Goal: Transaction & Acquisition: Purchase product/service

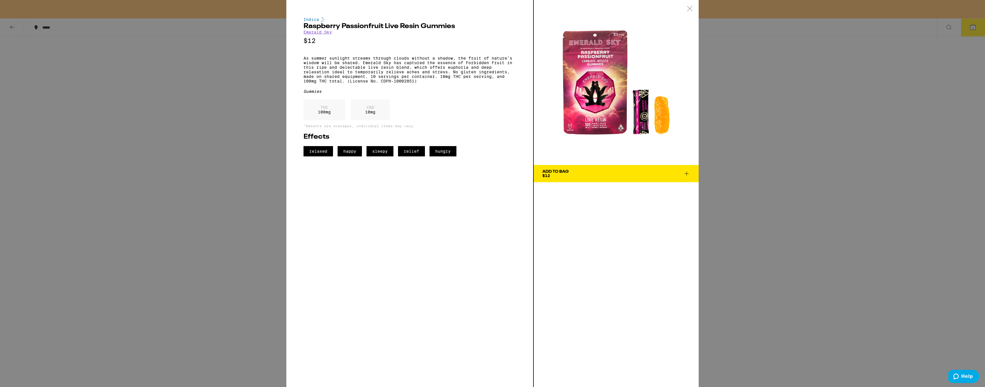
drag, startPoint x: 177, startPoint y: 85, endPoint x: 144, endPoint y: 79, distance: 34.3
click at [176, 85] on div "Indica Raspberry Passionfruit Live Resin Gummies Emerald Sky $12 As summer sunl…" at bounding box center [492, 193] width 985 height 387
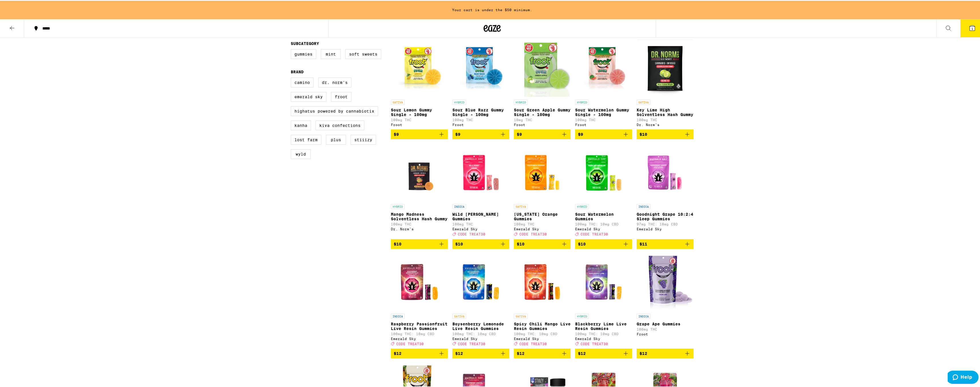
click at [8, 26] on button at bounding box center [12, 28] width 24 height 18
click at [10, 27] on icon at bounding box center [12, 27] width 7 height 7
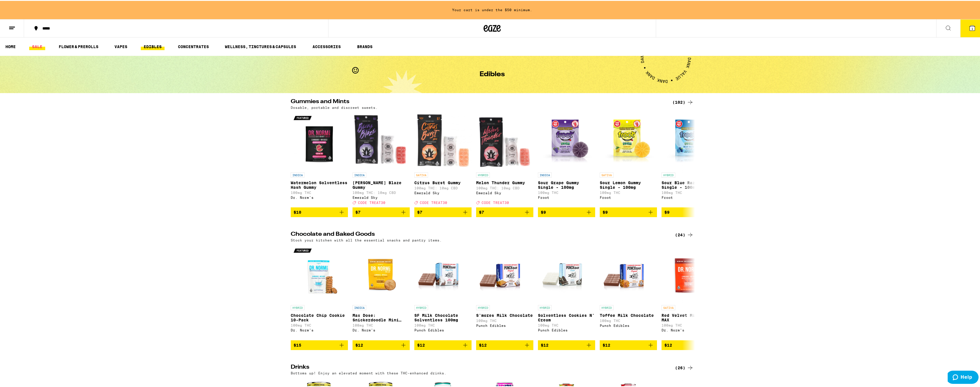
click at [40, 46] on link "SALE" at bounding box center [37, 45] width 16 height 7
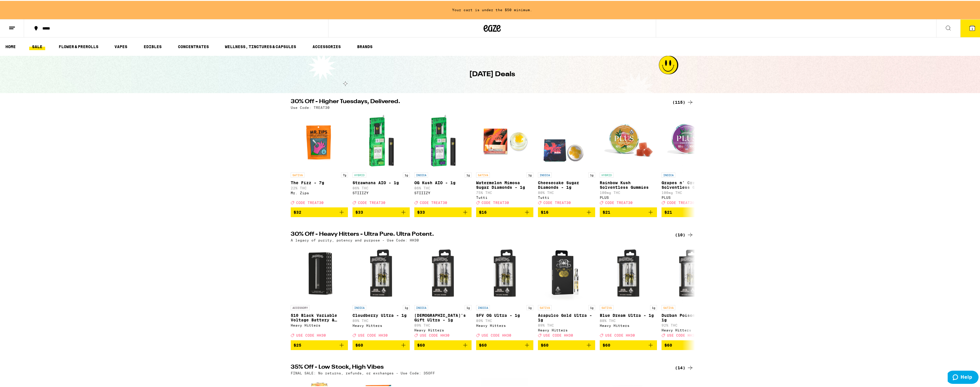
click at [678, 98] on div "(115)" at bounding box center [683, 101] width 21 height 7
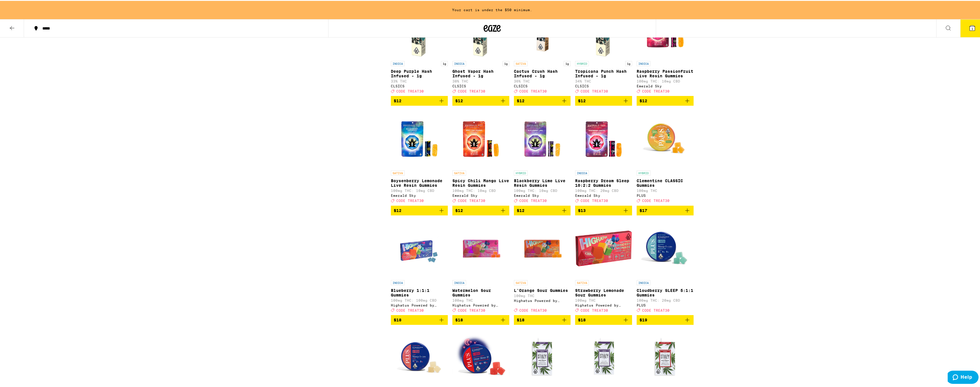
scroll to position [544, 0]
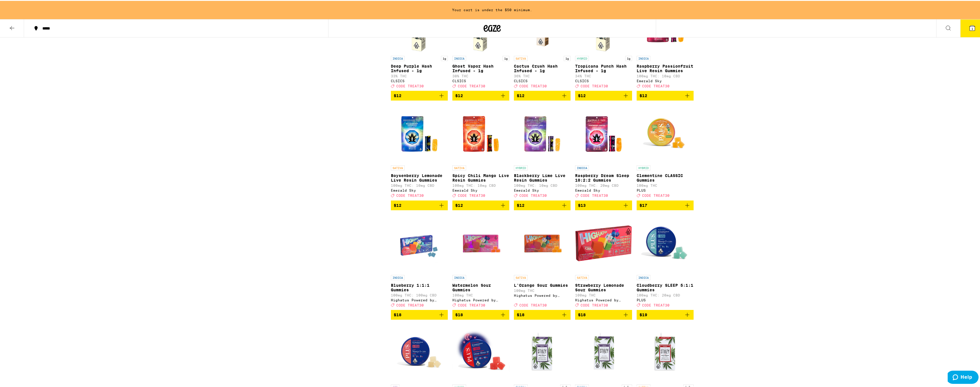
click at [442, 208] on icon "Add to bag" at bounding box center [441, 204] width 7 height 7
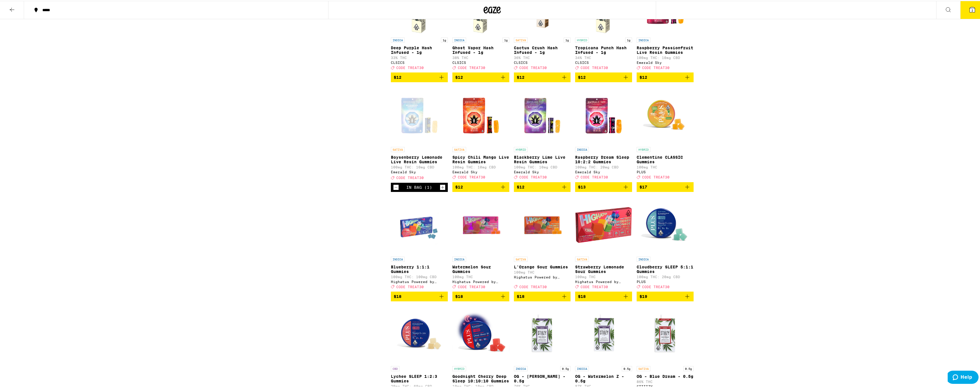
scroll to position [525, 0]
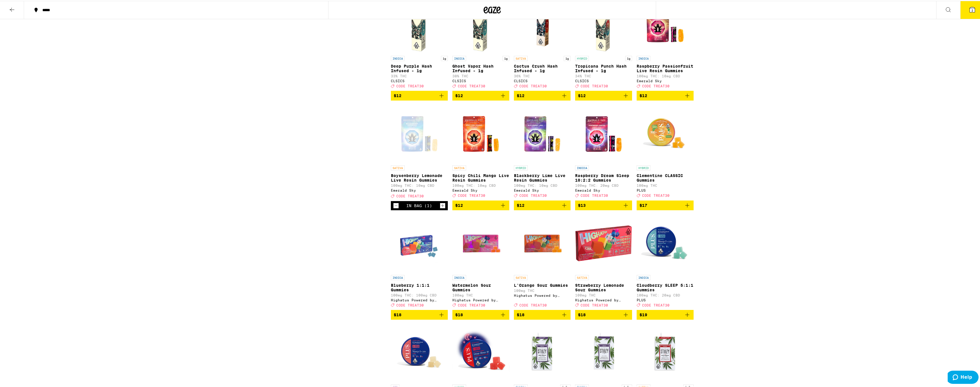
click at [442, 208] on icon "Increment" at bounding box center [442, 204] width 5 height 7
click at [501, 206] on icon "Add to bag" at bounding box center [503, 204] width 4 height 4
click at [502, 208] on icon "Increment" at bounding box center [504, 204] width 5 height 7
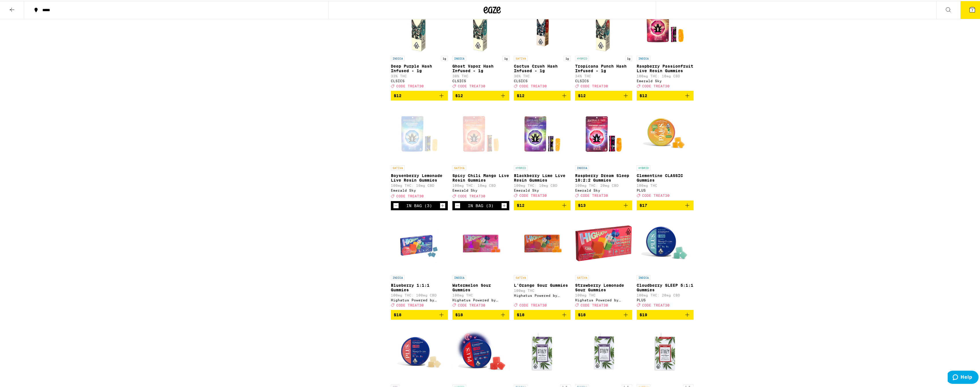
click at [563, 208] on icon "Add to bag" at bounding box center [564, 204] width 7 height 7
click at [563, 208] on icon "Increment" at bounding box center [565, 204] width 5 height 7
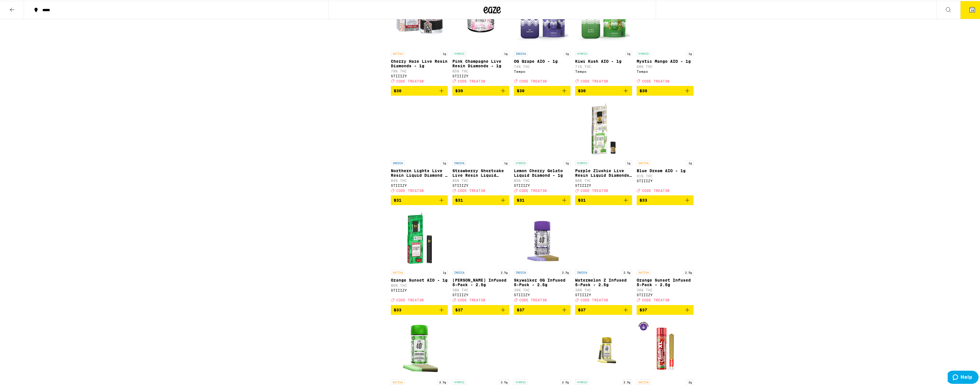
scroll to position [1603, 0]
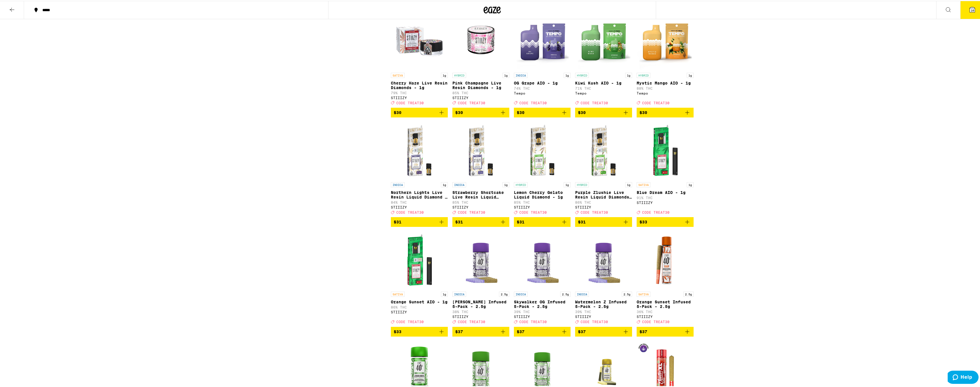
click at [668, 69] on img "Open page for Mystic Mango AIO - 1g from Tempo" at bounding box center [665, 40] width 57 height 57
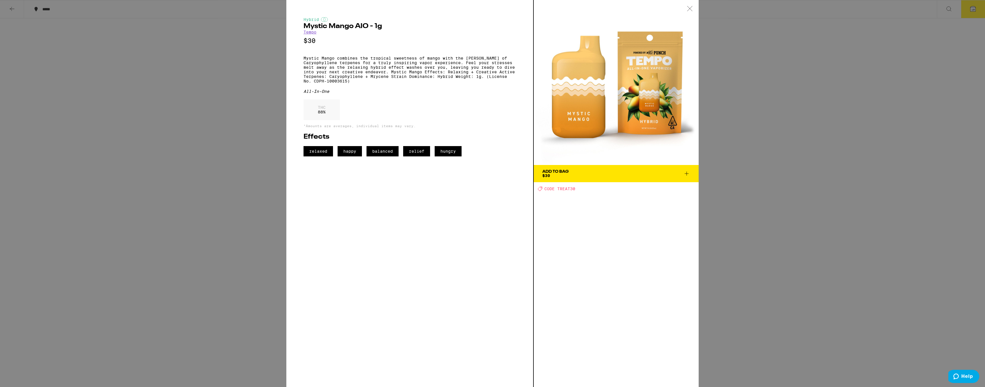
click at [689, 9] on icon at bounding box center [690, 8] width 6 height 5
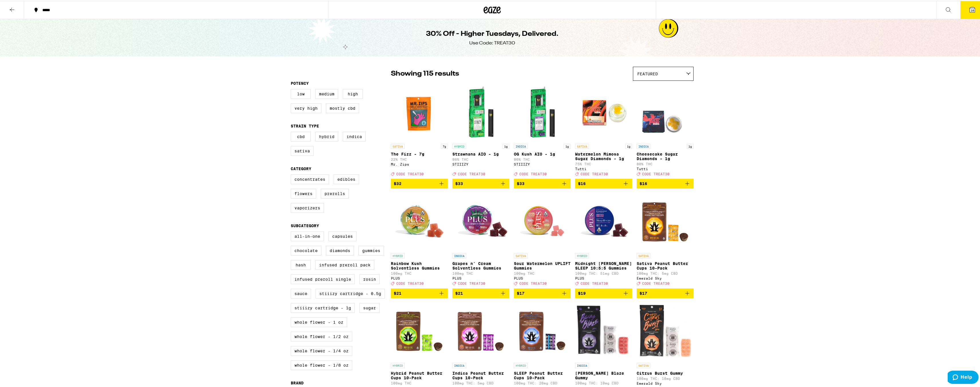
click at [414, 223] on img "Open page for Rainbow Kush Solventless Gummies from PLUS" at bounding box center [419, 220] width 57 height 57
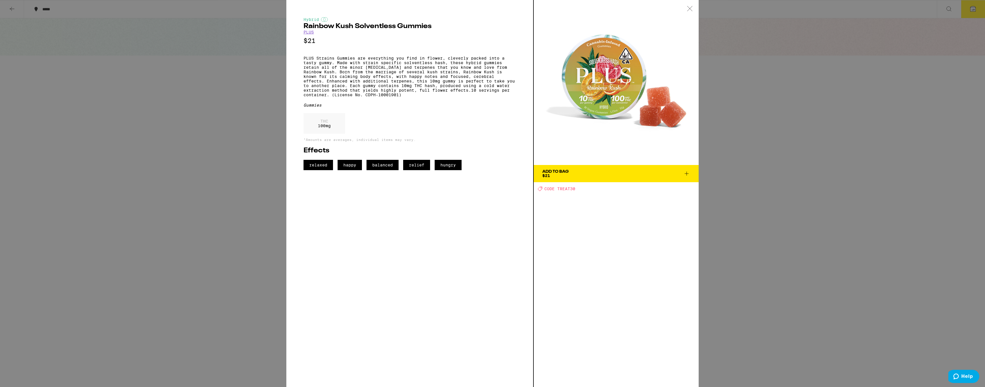
click at [760, 230] on div "Hybrid Rainbow Kush Solventless Gummies PLUS $21 PLUS Strains Gummies are every…" at bounding box center [492, 193] width 985 height 387
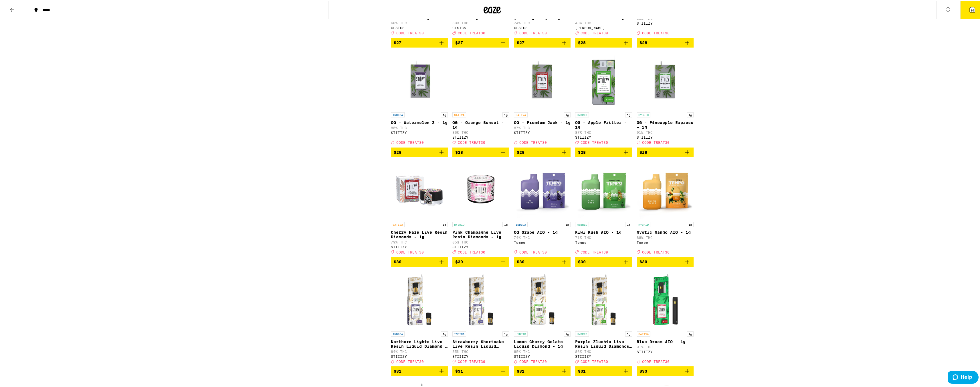
scroll to position [1459, 0]
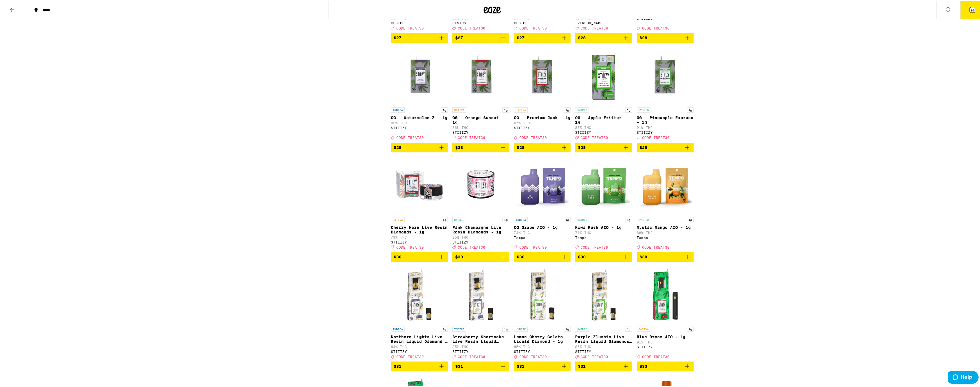
click at [687, 259] on icon "Add to bag" at bounding box center [687, 255] width 7 height 7
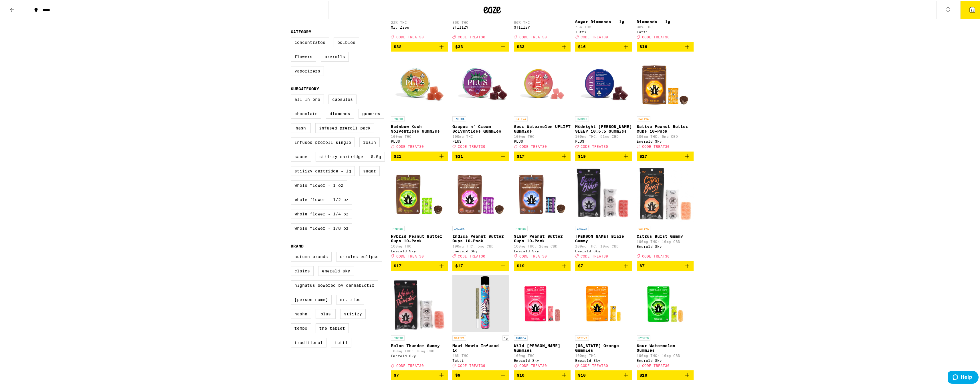
scroll to position [0, 0]
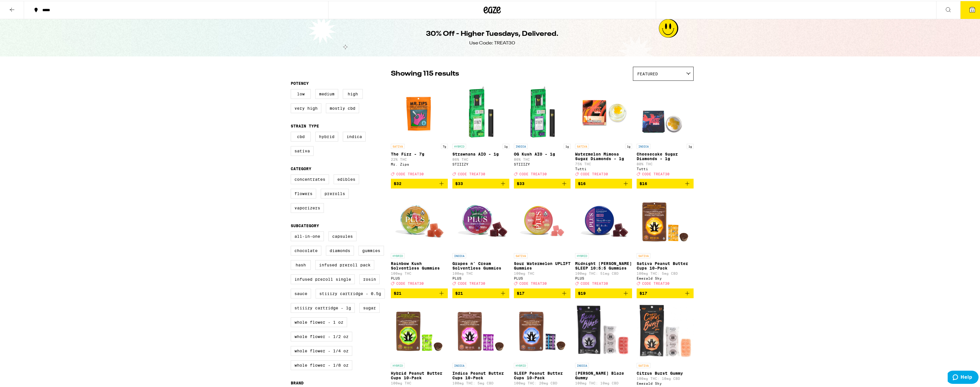
drag, startPoint x: 940, startPoint y: 30, endPoint x: 965, endPoint y: 15, distance: 28.0
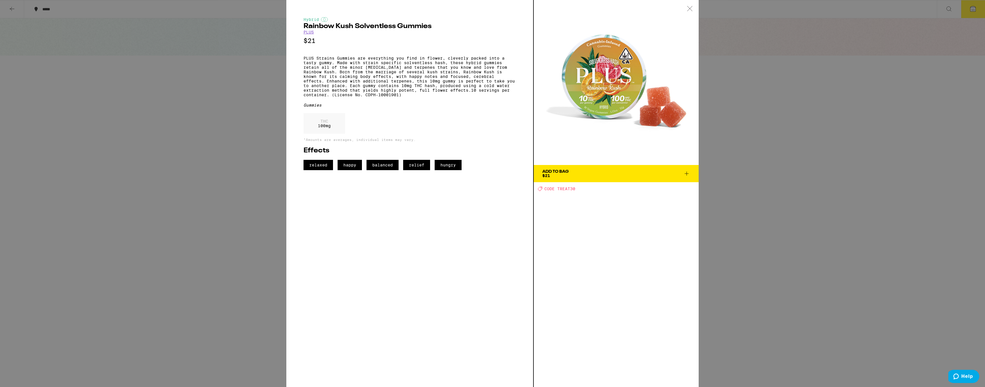
click at [864, 52] on div "Hybrid Rainbow Kush Solventless Gummies PLUS $21 PLUS Strains Gummies are every…" at bounding box center [492, 193] width 985 height 387
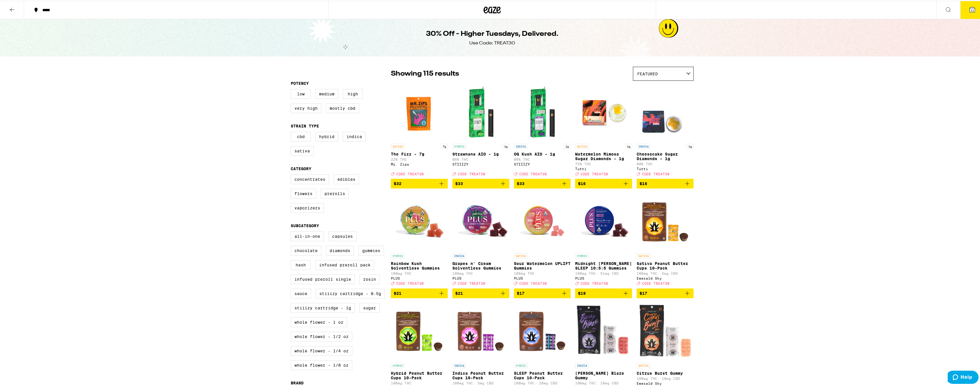
click at [964, 8] on button "11" at bounding box center [973, 9] width 24 height 18
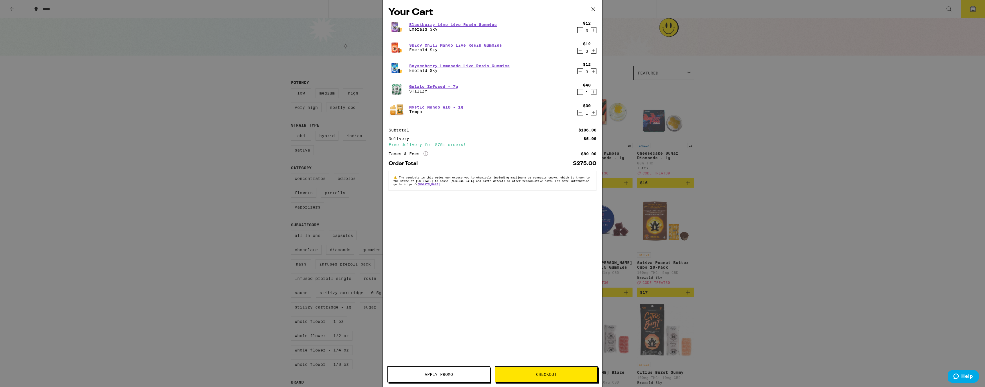
click at [796, 201] on div "Your Cart Blackberry Lime Live Resin Gummies Emerald Sky $12 3 Spicy Chili Mang…" at bounding box center [492, 193] width 985 height 387
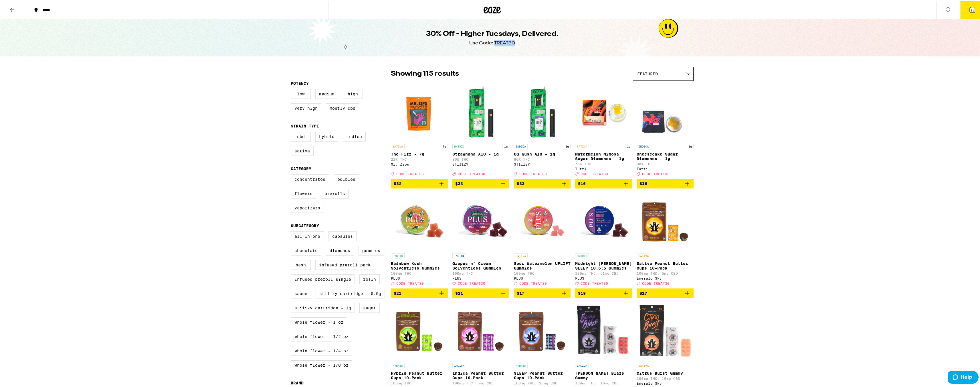
drag, startPoint x: 493, startPoint y: 43, endPoint x: 512, endPoint y: 41, distance: 18.9
click at [512, 41] on div "Use Code: TREAT30" at bounding box center [492, 42] width 46 height 6
copy div "TREAT30"
click at [971, 10] on span "11" at bounding box center [972, 9] width 3 height 3
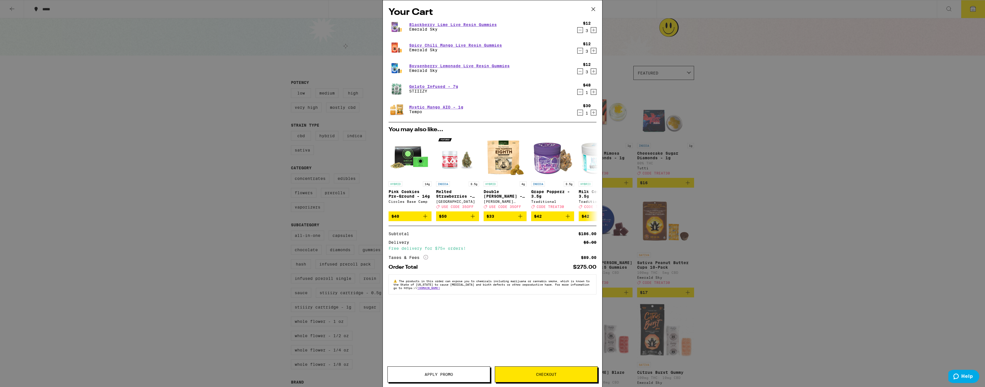
click at [434, 378] on button "Apply Promo" at bounding box center [438, 374] width 103 height 16
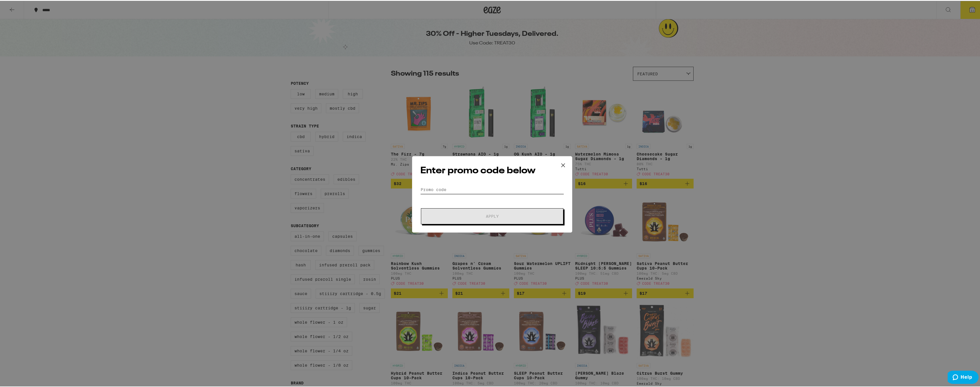
paste input "TREAT30"
type input "TREAT30"
click at [455, 218] on button "Apply" at bounding box center [492, 215] width 143 height 16
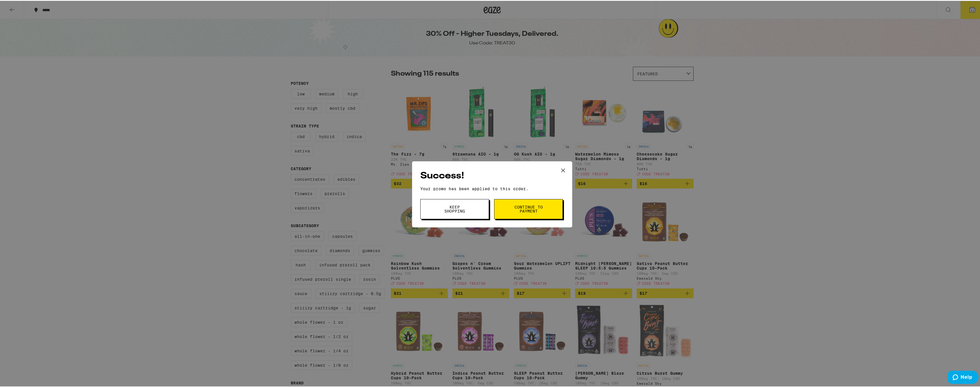
click at [515, 209] on span "Continue to payment" at bounding box center [528, 208] width 29 height 8
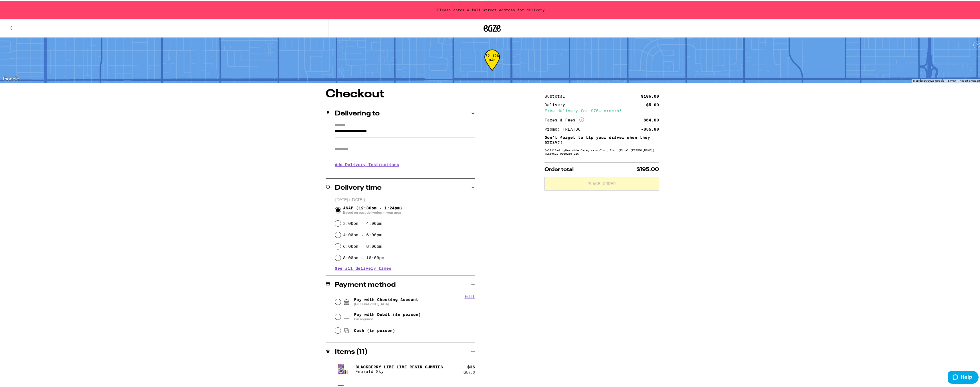
click at [405, 132] on input "**********" at bounding box center [405, 132] width 140 height 10
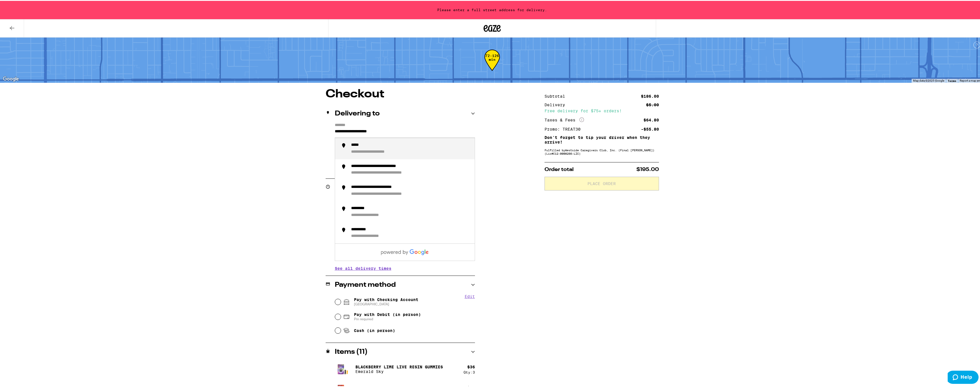
click at [404, 132] on input "**********" at bounding box center [405, 132] width 140 height 10
type input "*"
click at [395, 234] on div "**********" at bounding box center [410, 232] width 119 height 12
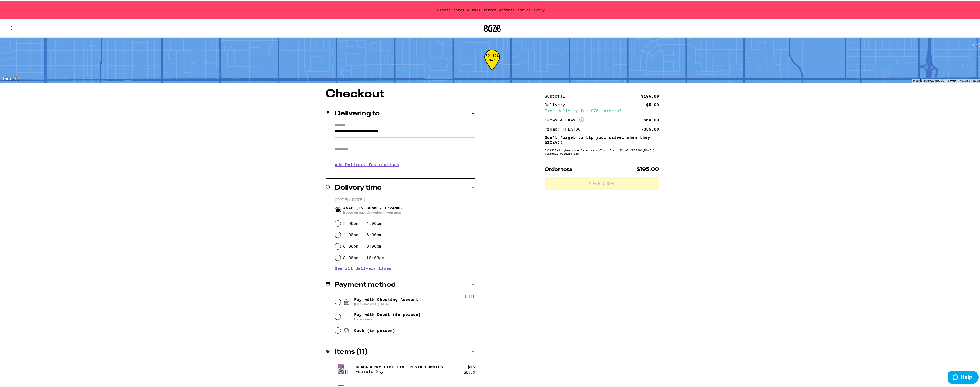
type input "**********"
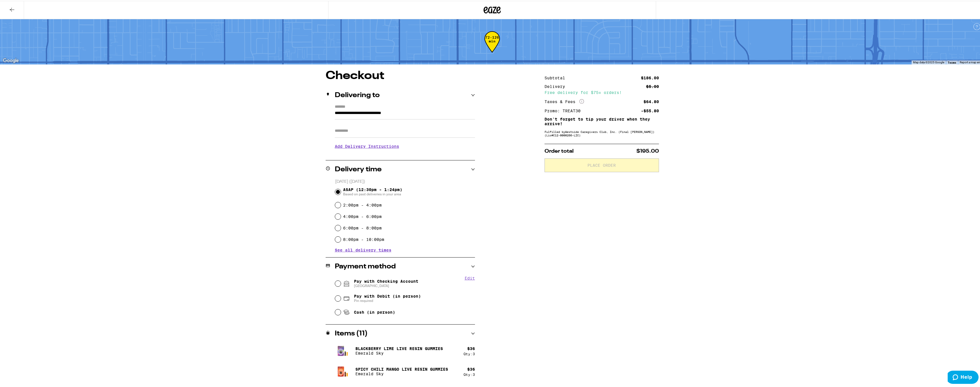
click at [484, 10] on icon at bounding box center [486, 9] width 4 height 7
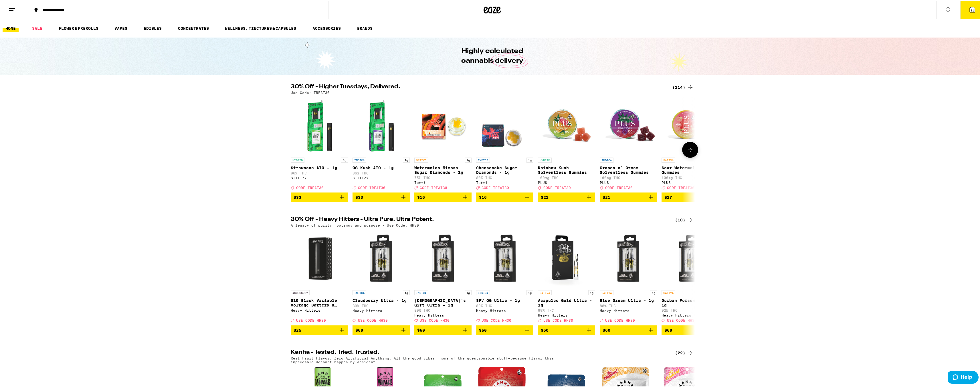
click at [971, 10] on span "11" at bounding box center [972, 9] width 3 height 3
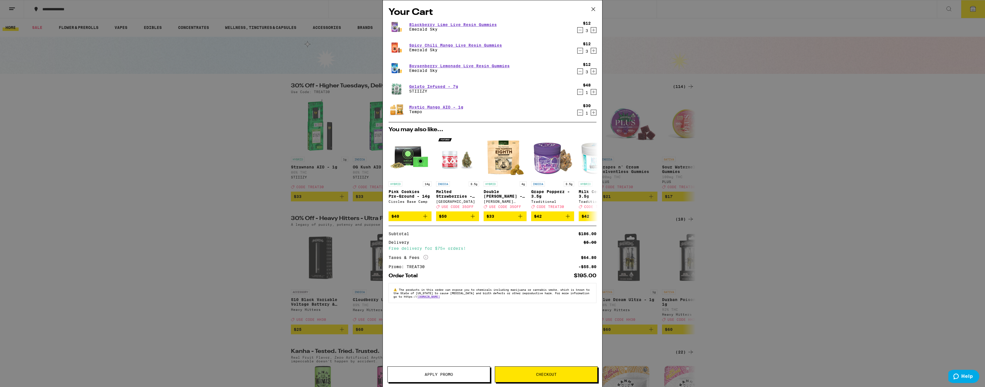
click at [580, 92] on icon "Decrement" at bounding box center [579, 92] width 3 height 0
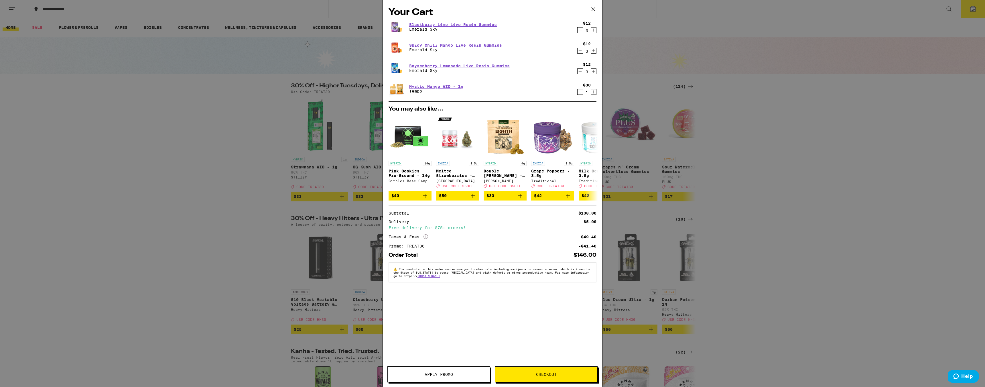
click at [446, 371] on button "Apply Promo" at bounding box center [438, 374] width 103 height 16
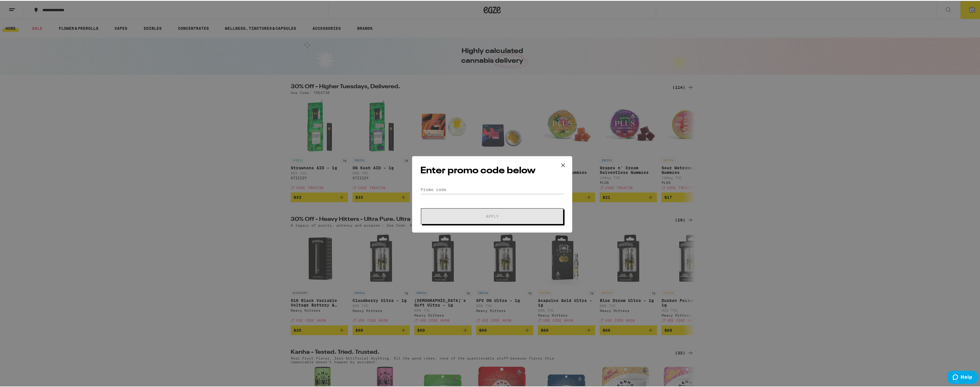
click at [561, 161] on icon at bounding box center [563, 164] width 9 height 9
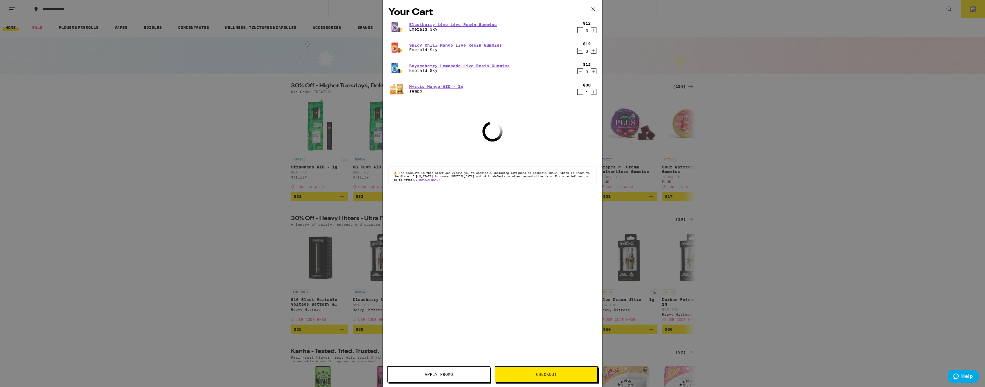
click at [590, 8] on icon at bounding box center [593, 9] width 9 height 9
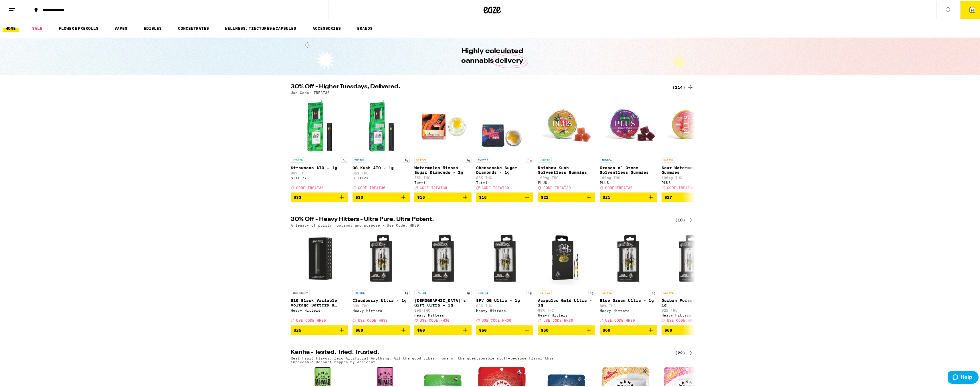
click at [321, 90] on p "Use Code: TREAT30" at bounding box center [310, 92] width 39 height 4
click at [674, 85] on div "(114)" at bounding box center [683, 86] width 21 height 7
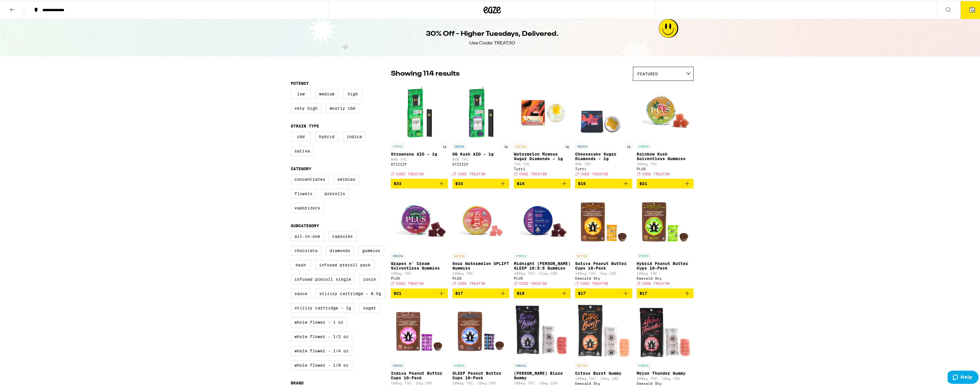
click at [301, 195] on label "Flowers" at bounding box center [303, 193] width 25 height 10
click at [292, 175] on input "Flowers" at bounding box center [292, 174] width 0 height 0
checkbox input "true"
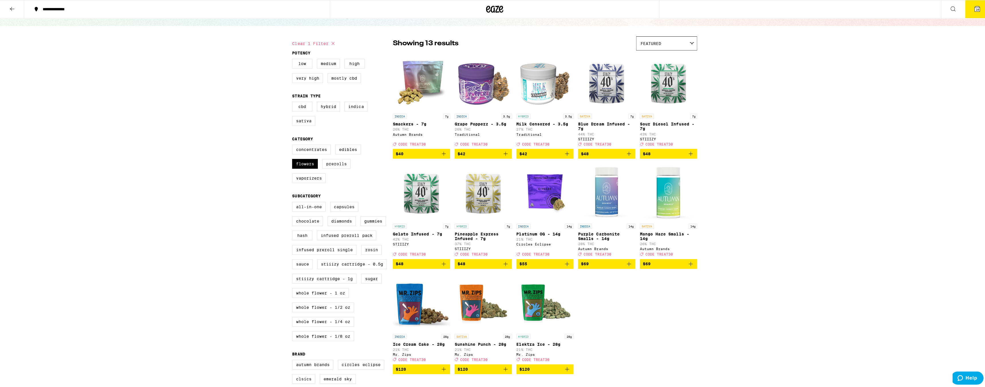
scroll to position [29, 0]
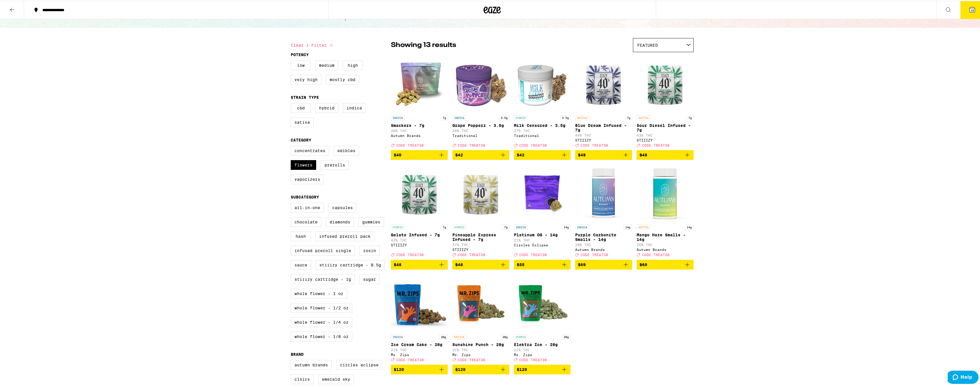
click at [623, 157] on icon "Add to bag" at bounding box center [625, 154] width 7 height 7
click at [973, 8] on button "11" at bounding box center [973, 9] width 24 height 18
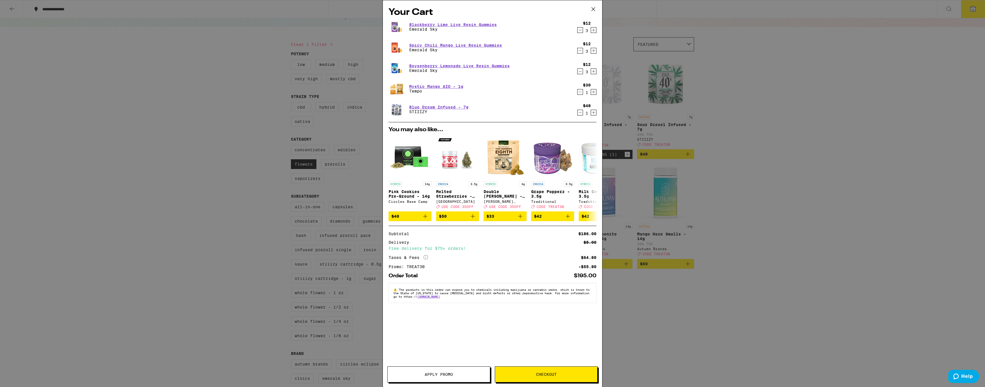
click at [579, 112] on icon "Decrement" at bounding box center [579, 112] width 3 height 0
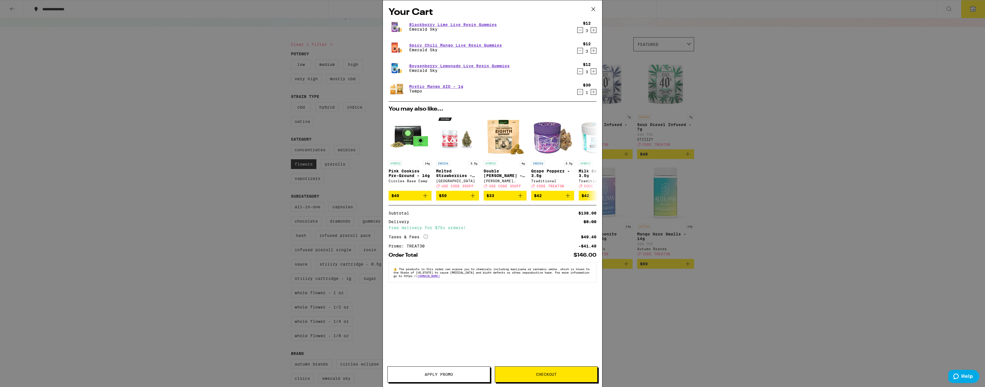
click at [625, 156] on div "Your Cart Blackberry Lime Live Resin Gummies Emerald Sky $12 3 Spicy Chili Mang…" at bounding box center [492, 193] width 985 height 387
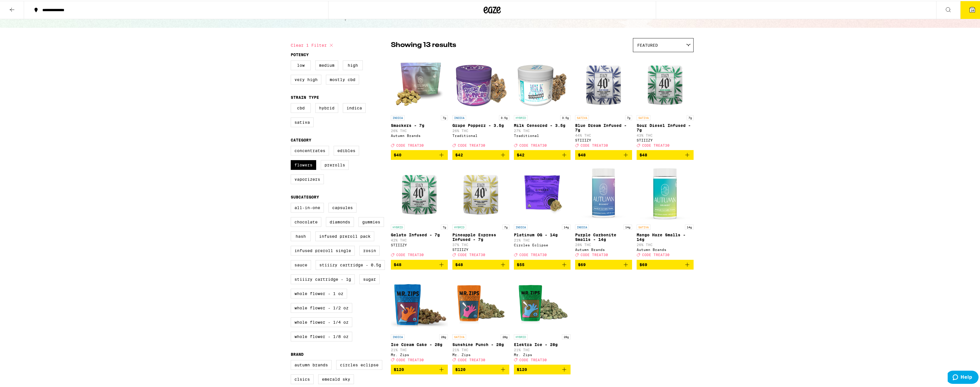
click at [624, 157] on icon "Add to bag" at bounding box center [625, 154] width 7 height 7
click at [971, 9] on span "11" at bounding box center [972, 9] width 3 height 3
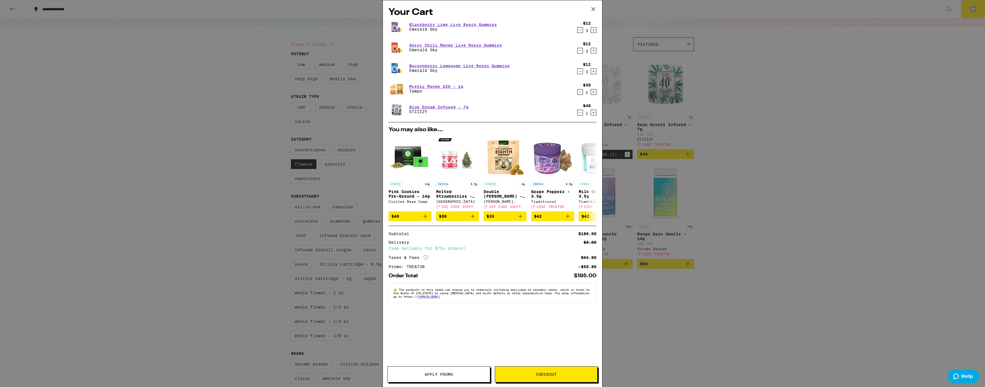
click at [578, 111] on icon "Decrement" at bounding box center [579, 112] width 5 height 7
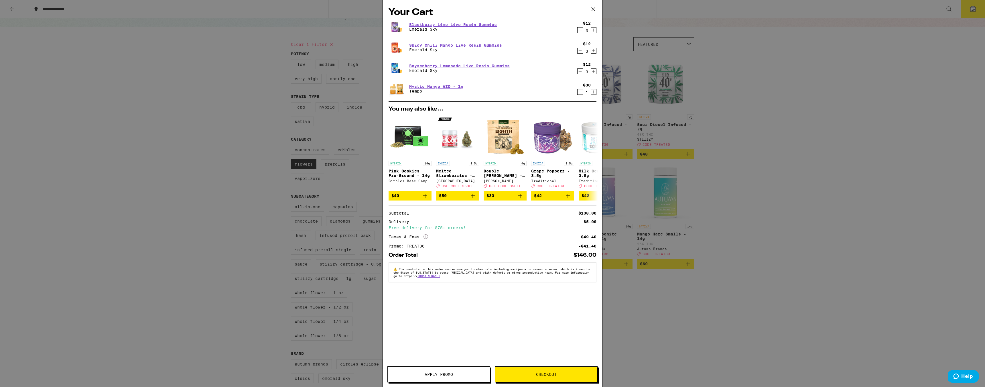
click at [567, 374] on span "Checkout" at bounding box center [546, 374] width 102 height 4
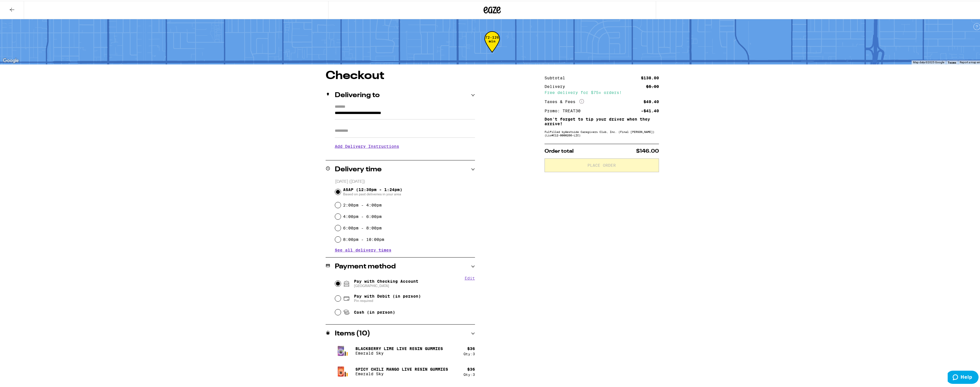
click at [336, 280] on input "Pay with Checking Account CHASE COLLEGE" at bounding box center [338, 283] width 6 height 6
radio input "true"
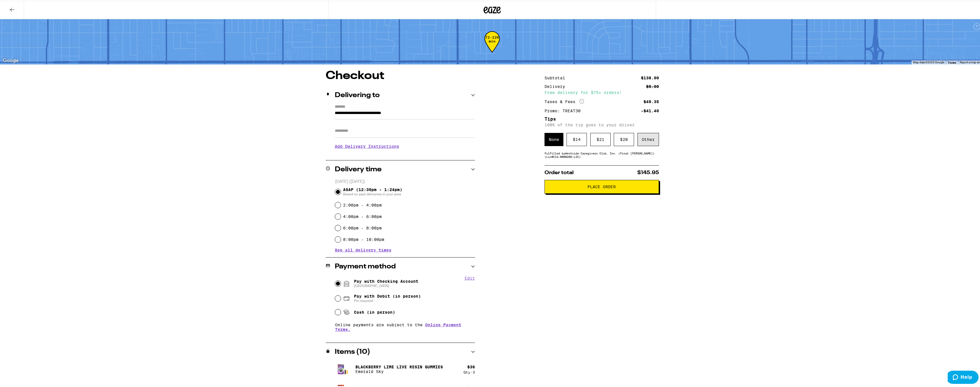
click at [646, 143] on div "Other" at bounding box center [648, 138] width 21 height 13
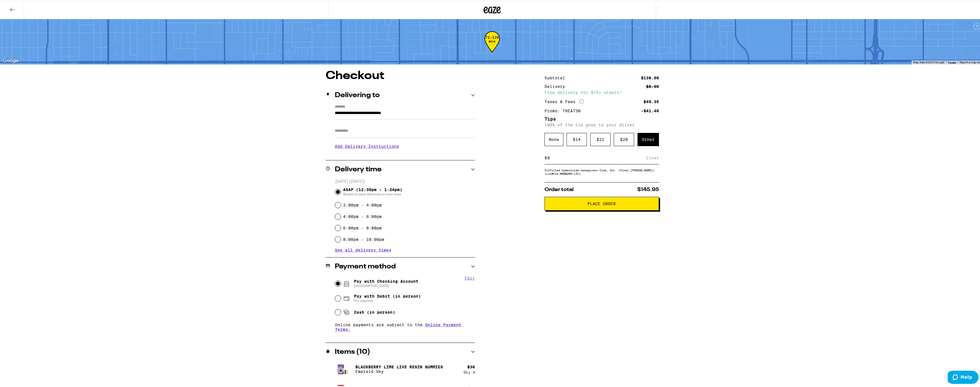
click at [576, 158] on input at bounding box center [596, 156] width 99 height 5
type input "5"
click at [651, 159] on div "Save" at bounding box center [654, 157] width 10 height 13
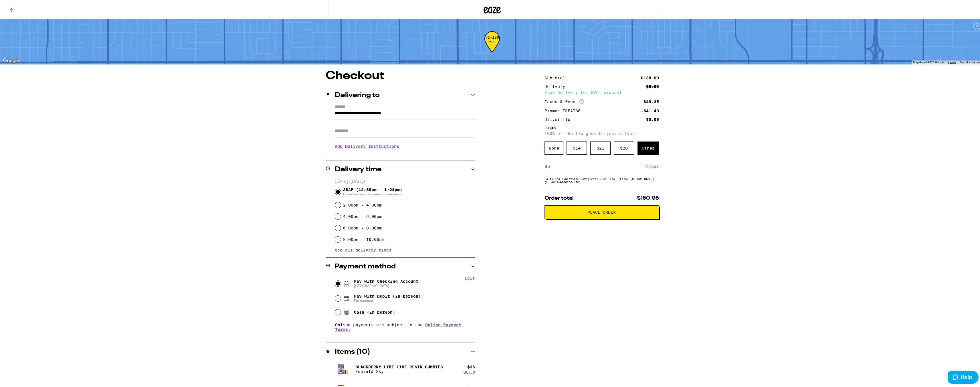
drag, startPoint x: 609, startPoint y: 218, endPoint x: 617, endPoint y: 253, distance: 36.1
click at [617, 253] on div "Subtotal $138.00 Delivery $5.00 Free delivery for $75+ orders! Taxes & Fees Mor…" at bounding box center [602, 255] width 114 height 373
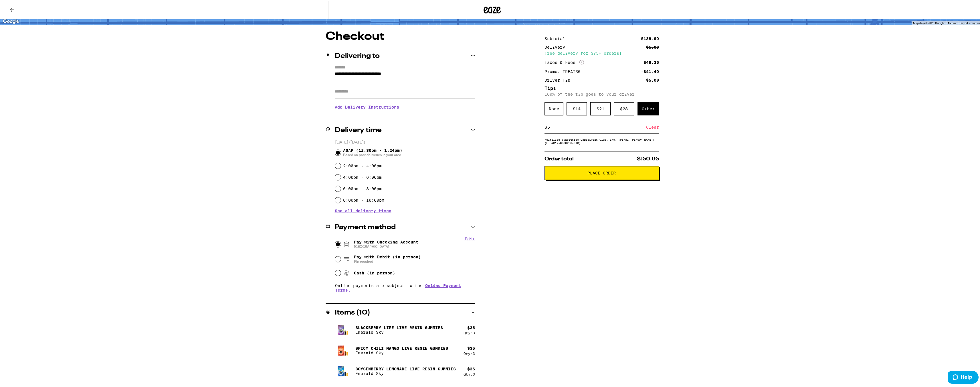
scroll to position [56, 0]
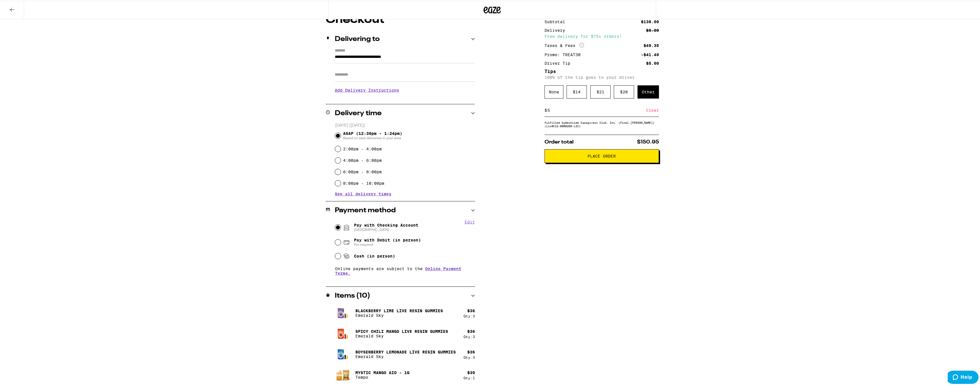
click at [614, 160] on button "Place Order" at bounding box center [602, 155] width 114 height 14
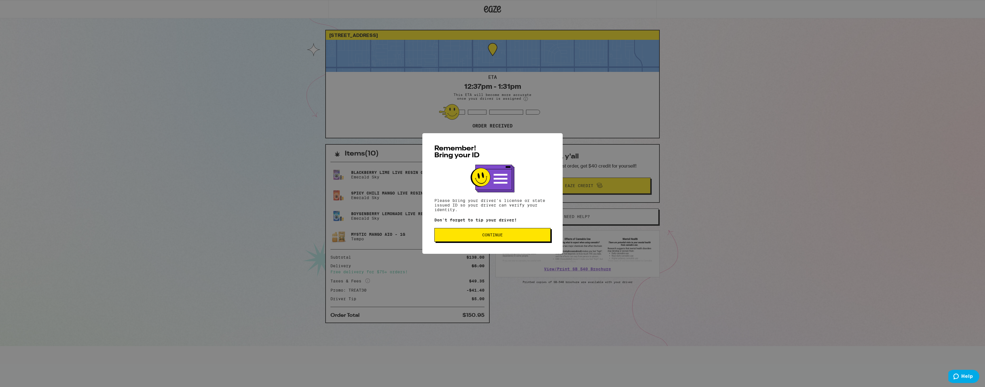
drag, startPoint x: 506, startPoint y: 230, endPoint x: 507, endPoint y: 224, distance: 6.5
click at [507, 225] on div "Remember! Bring your ID Please bring your driver's license or state issued ID s…" at bounding box center [492, 193] width 140 height 120
click at [524, 232] on button "Continue" at bounding box center [492, 235] width 116 height 14
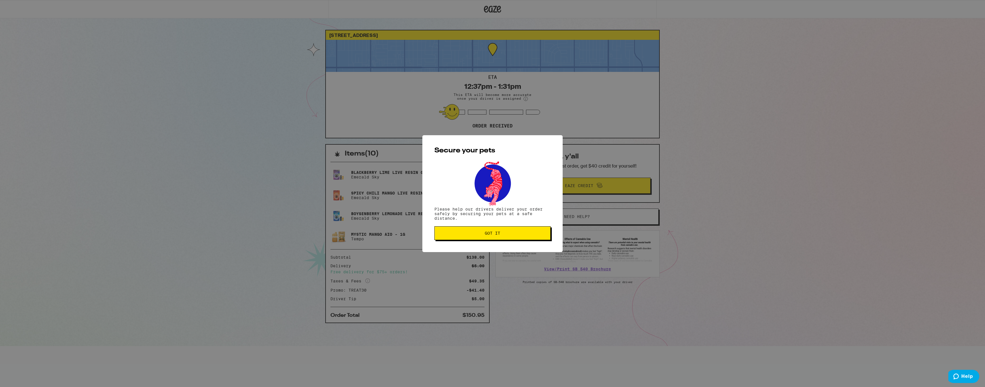
click at [523, 232] on span "Got it" at bounding box center [492, 233] width 106 height 4
